Goal: Navigation & Orientation: Understand site structure

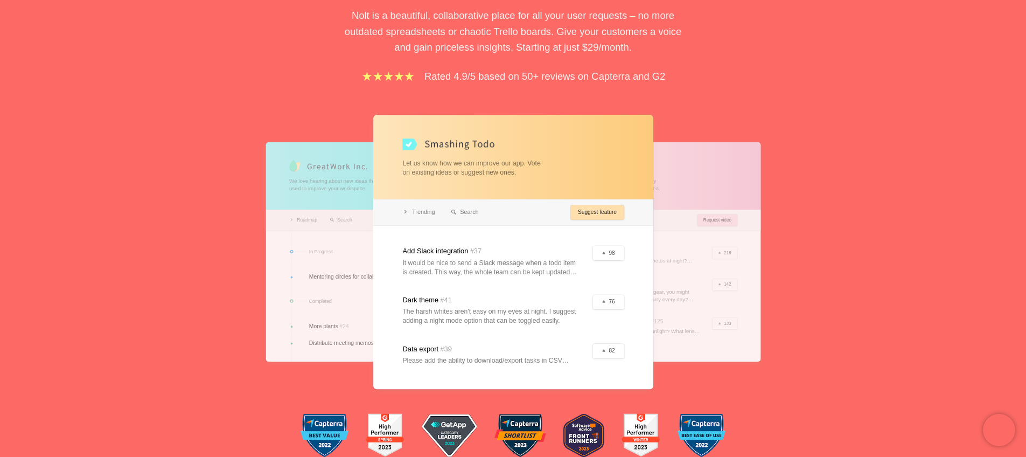
scroll to position [169, 0]
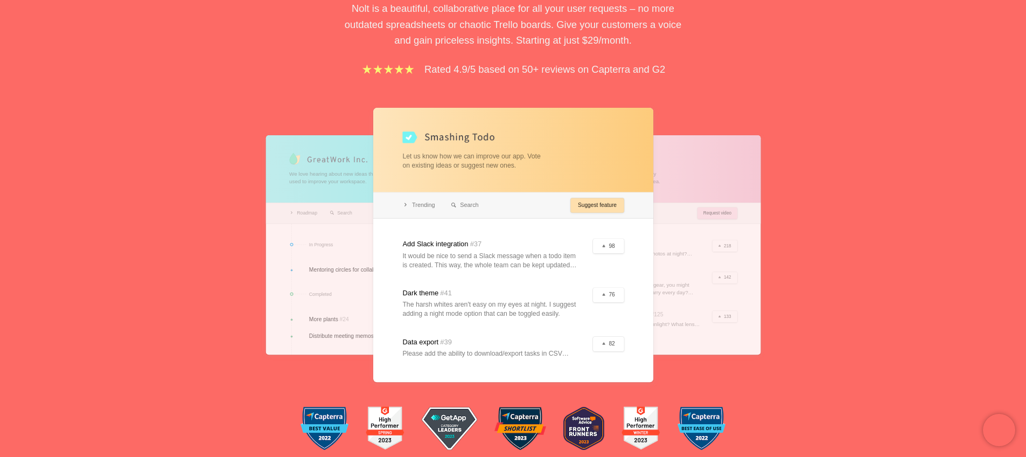
click at [427, 200] on div at bounding box center [513, 245] width 280 height 274
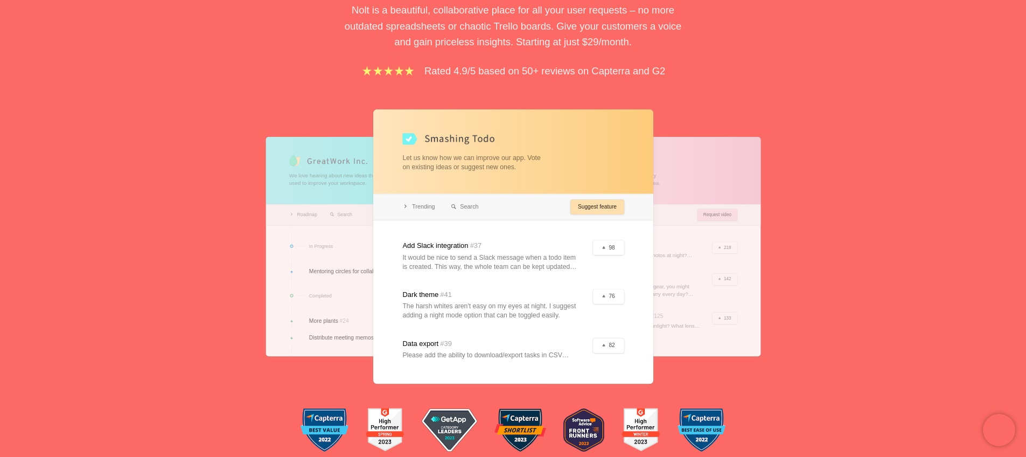
scroll to position [0, 0]
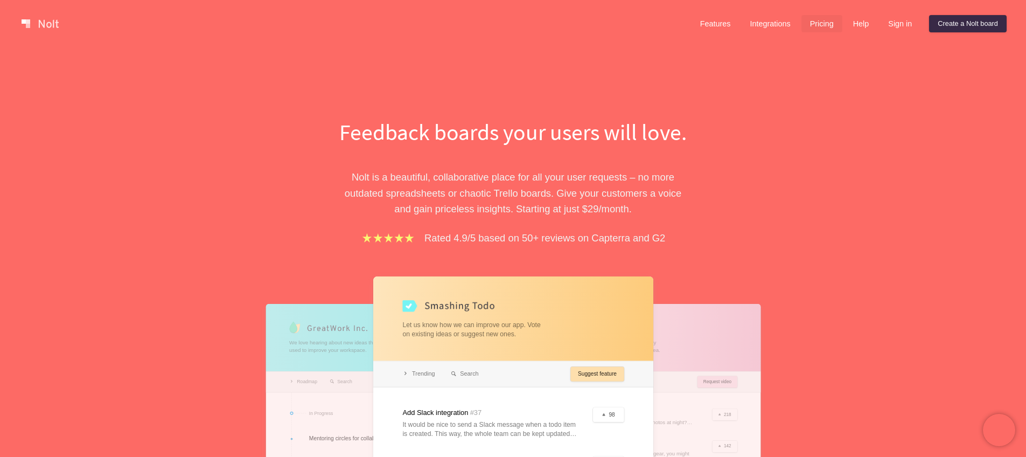
click at [807, 23] on link "Pricing" at bounding box center [821, 23] width 41 height 17
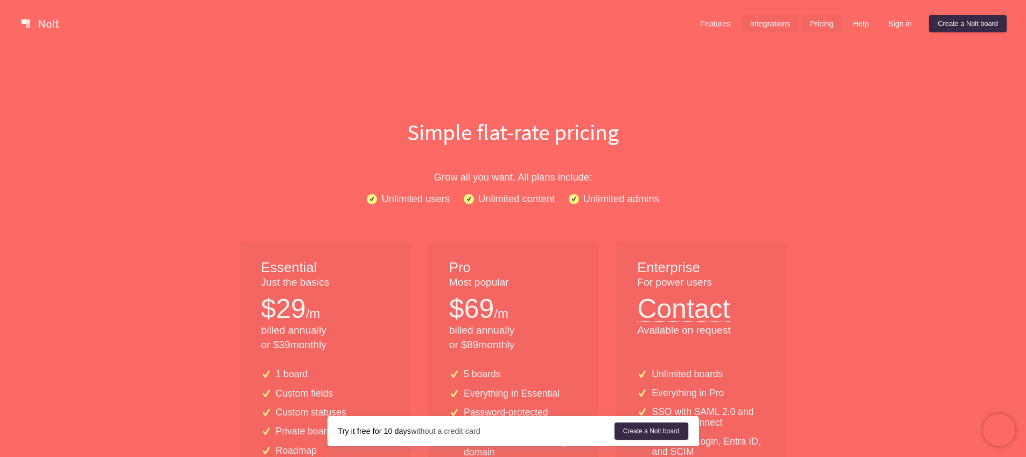
click at [752, 22] on link "Integrations" at bounding box center [770, 23] width 58 height 17
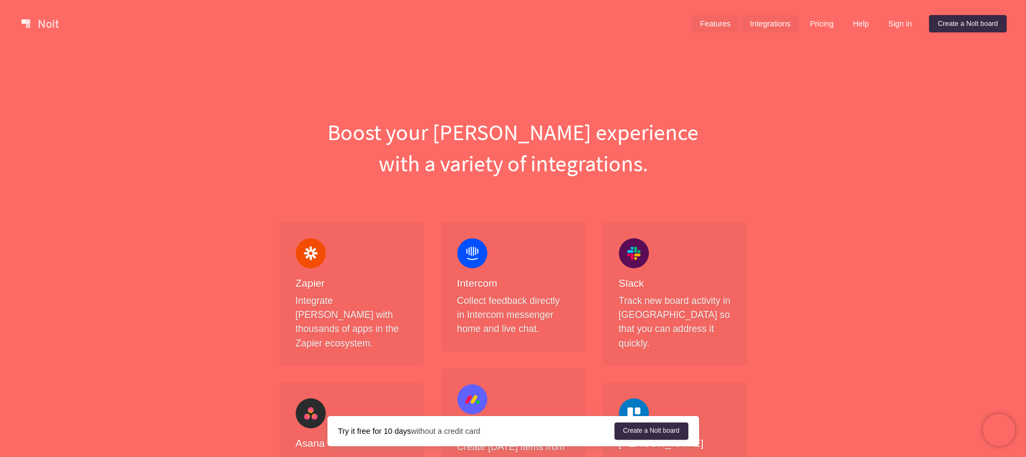
click at [706, 25] on link "Features" at bounding box center [715, 23] width 48 height 17
